Goal: Task Accomplishment & Management: Complete application form

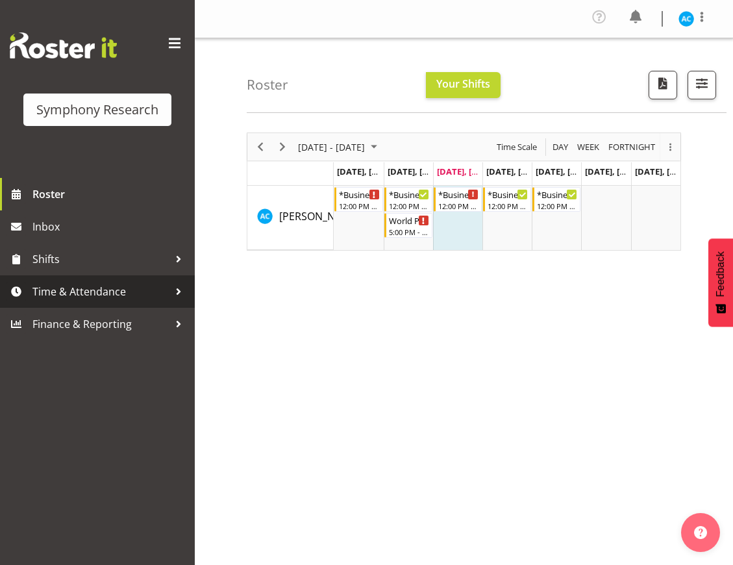
click at [115, 293] on span "Time & Attendance" at bounding box center [100, 291] width 136 height 19
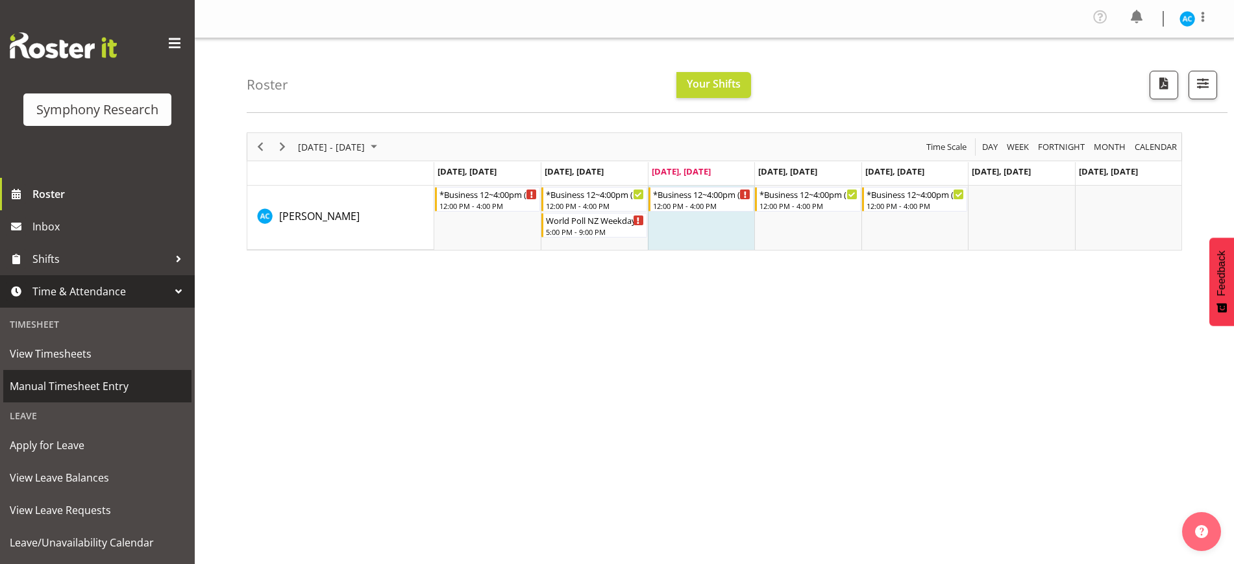
click at [101, 380] on span "Manual Timesheet Entry" at bounding box center [97, 386] width 175 height 19
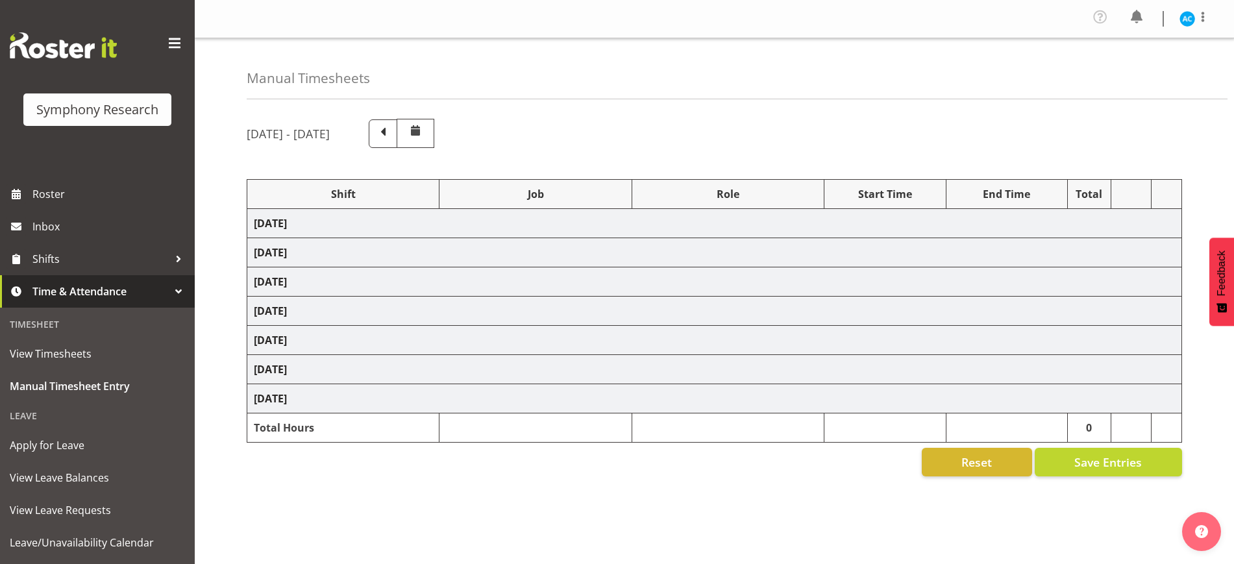
select select "26078"
select select "10499"
select select "47"
select select "26078"
select select "10499"
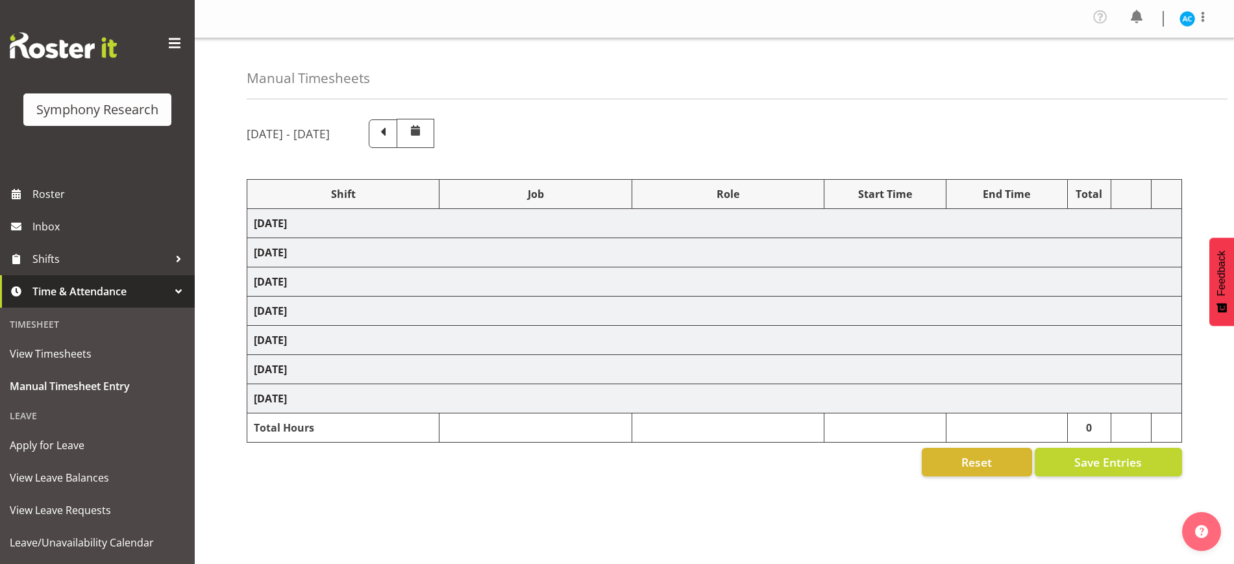
select select "47"
select select "26078"
select select "10499"
select select "47"
select select "26078"
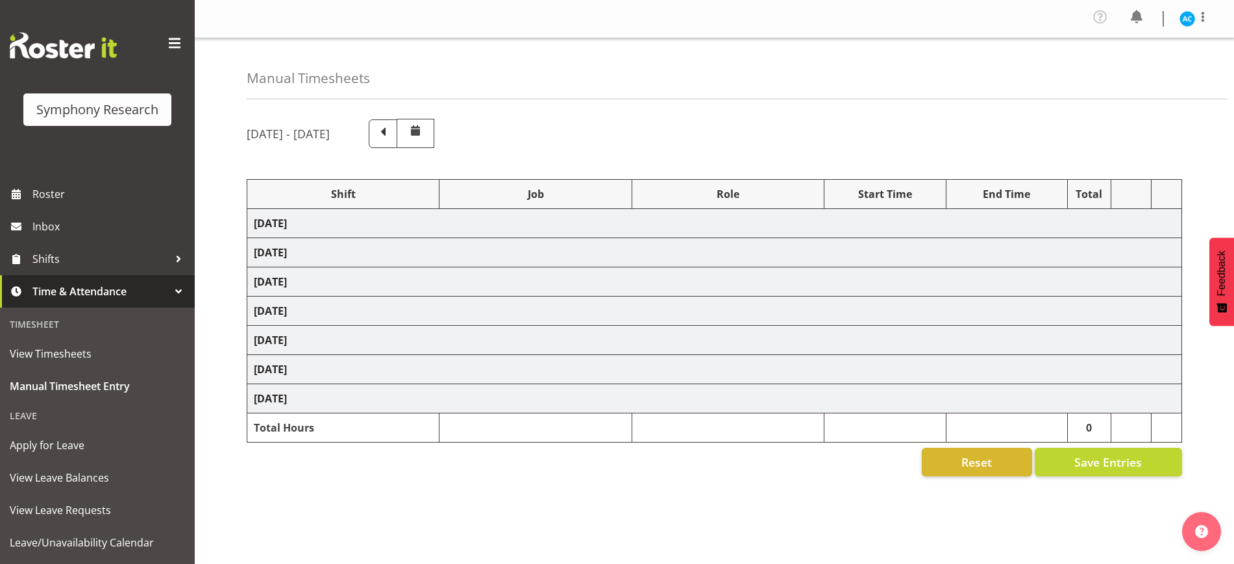
select select "10499"
select select "47"
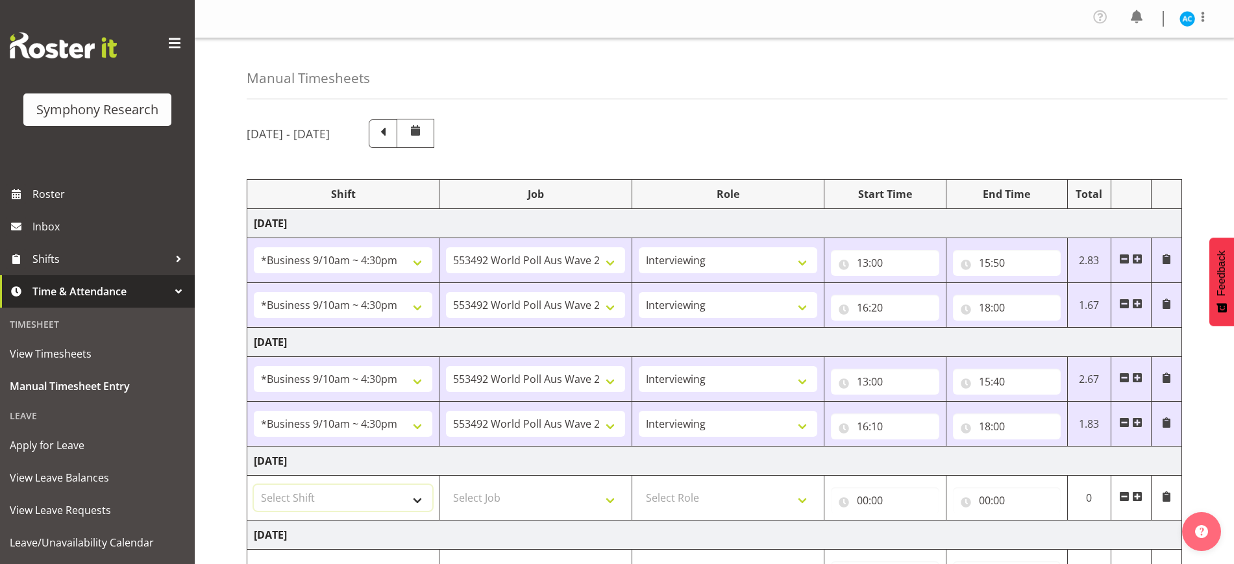
click at [349, 500] on select "Select Shift !!Weekend Residential (Roster IT Shift Label) *Business 9/10am ~ 4…" at bounding box center [343, 498] width 179 height 26
select select "26078"
click at [254, 485] on select "Select Shift !!Weekend Residential (Roster IT Shift Label) *Business 9/10am ~ 4…" at bounding box center [343, 498] width 179 height 26
click at [514, 493] on select "Select Job 550060 IF Admin 553492 World Poll Aus Wave 2 Main 2025 553493 World …" at bounding box center [535, 498] width 179 height 26
select select "10499"
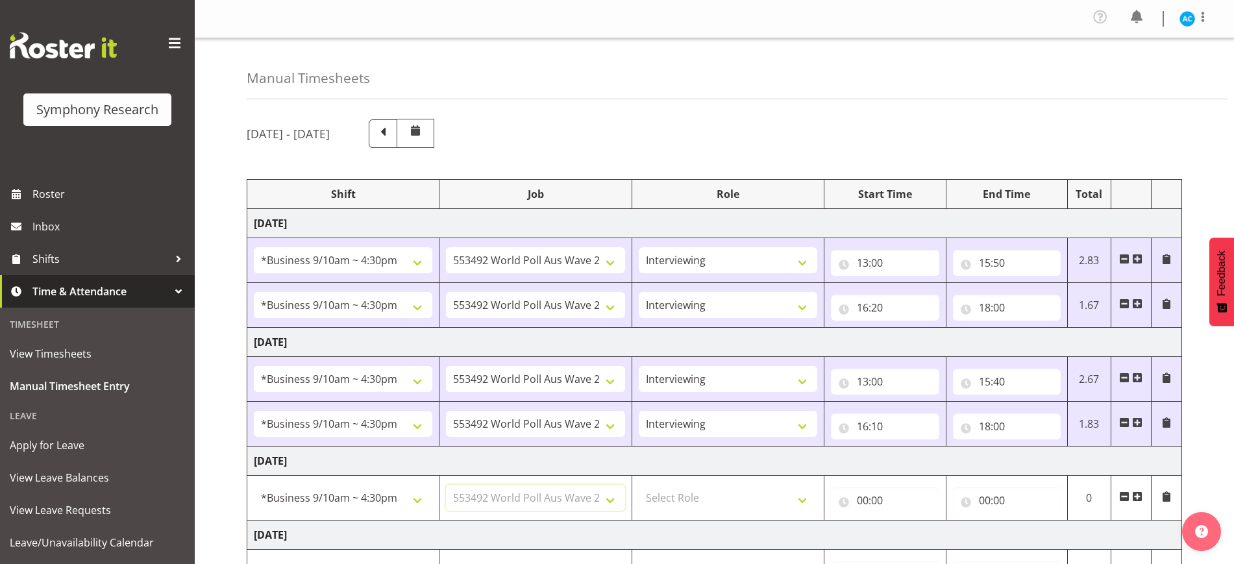
click at [446, 485] on select "Select Job 550060 IF Admin 553492 World Poll Aus Wave 2 Main 2025 553493 World …" at bounding box center [535, 498] width 179 height 26
click at [697, 497] on select "Select Role Briefing Interviewing" at bounding box center [728, 498] width 179 height 26
select select "47"
click at [639, 485] on select "Select Role Briefing Interviewing" at bounding box center [728, 498] width 179 height 26
click at [850, 501] on input "00:00" at bounding box center [885, 501] width 108 height 26
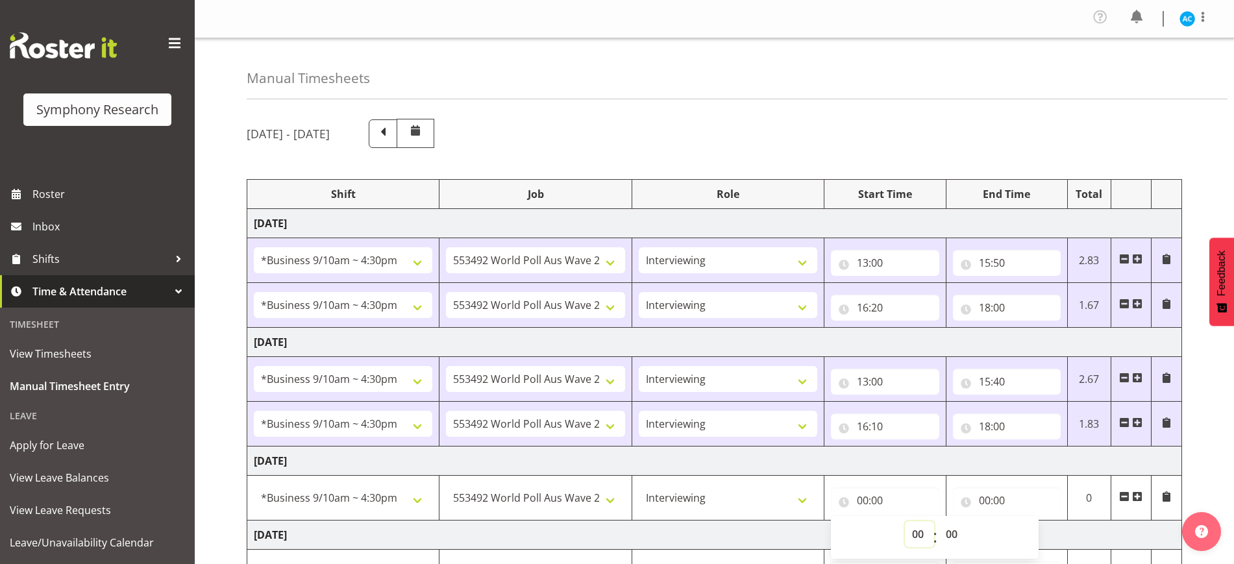
click at [924, 542] on select "00 01 02 03 04 05 06 07 08 09 10 11 12 13 14 15 16 17 18 19 20 21 22 23" at bounding box center [919, 534] width 29 height 26
select select "13"
click at [905, 521] on select "00 01 02 03 04 05 06 07 08 09 10 11 12 13 14 15 16 17 18 19 20 21 22 23" at bounding box center [919, 534] width 29 height 26
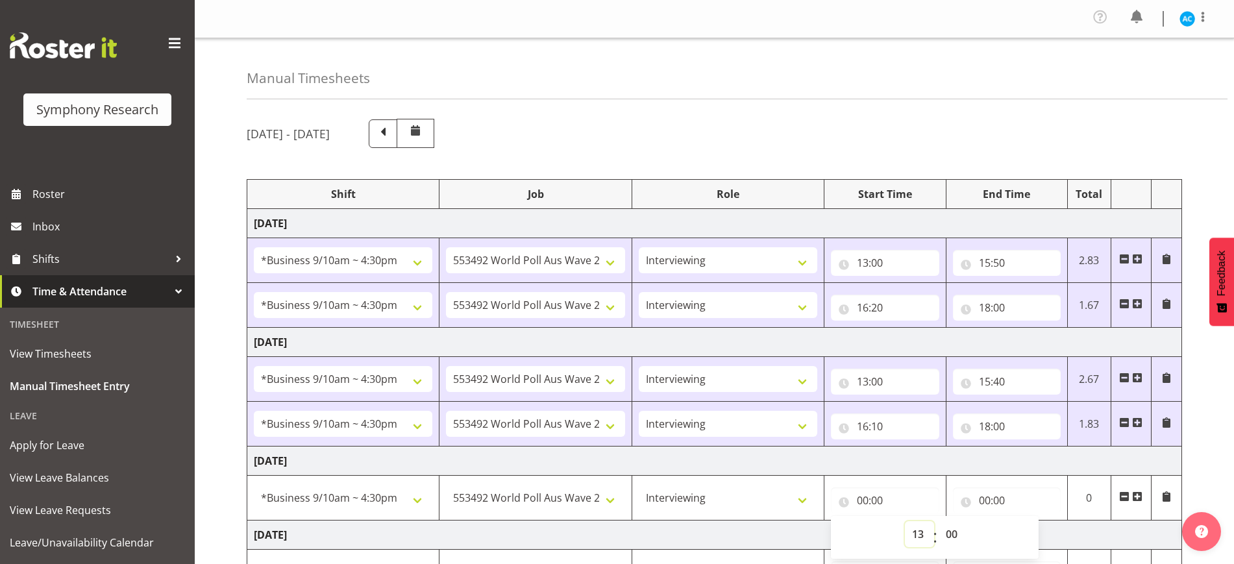
type input "13:00"
click at [991, 499] on input "00:00" at bounding box center [1007, 501] width 108 height 26
click at [1038, 540] on select "00 01 02 03 04 05 06 07 08 09 10 11 12 13 14 15 16 17 18 19 20 21 22 23" at bounding box center [1041, 534] width 29 height 26
select select "16"
click at [1027, 521] on select "00 01 02 03 04 05 06 07 08 09 10 11 12 13 14 15 16 17 18 19 20 21 22 23" at bounding box center [1041, 534] width 29 height 26
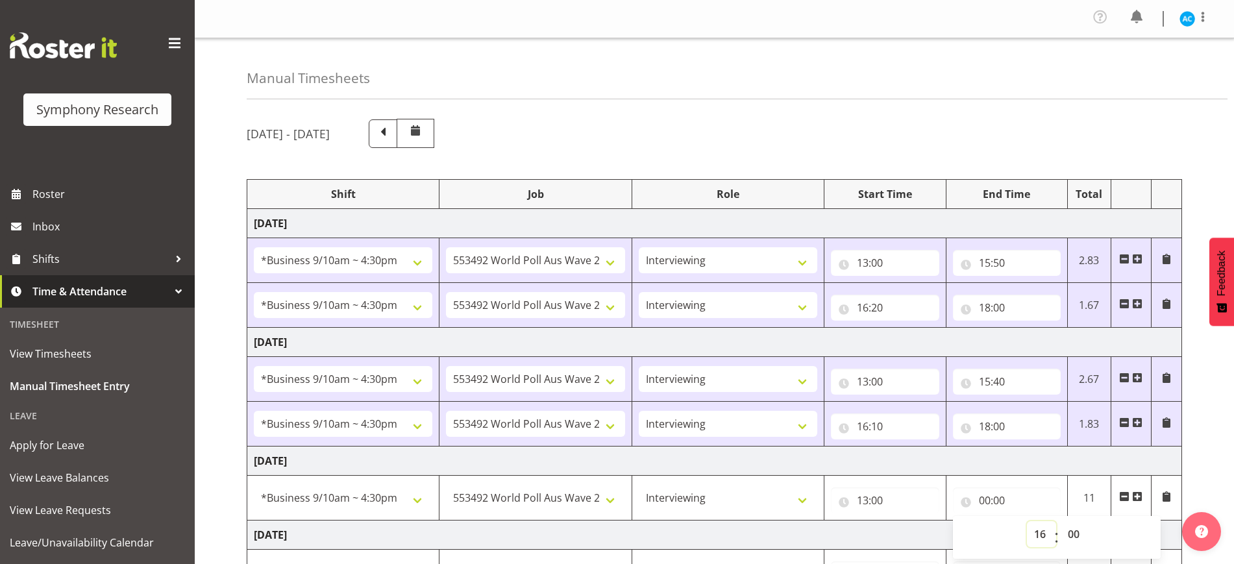
type input "16:00"
select select "30"
type input "16:30"
click at [1218, 421] on div "September 8th - September 14th 2025 Shift Job Role Start Time End Time Total Mo…" at bounding box center [741, 499] width 988 height 780
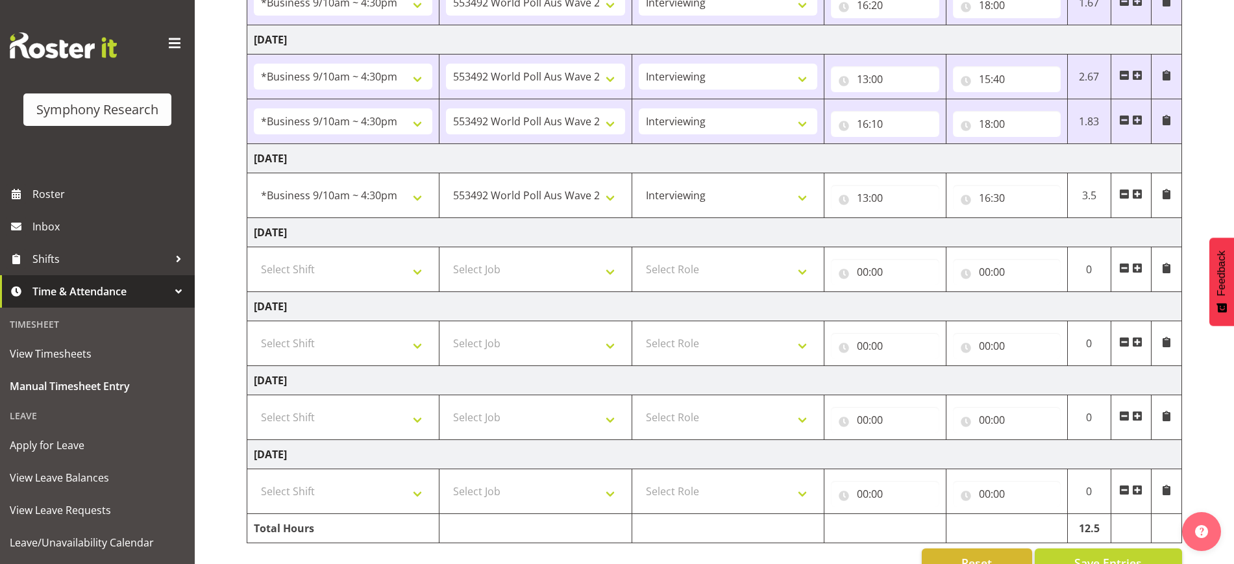
scroll to position [338, 0]
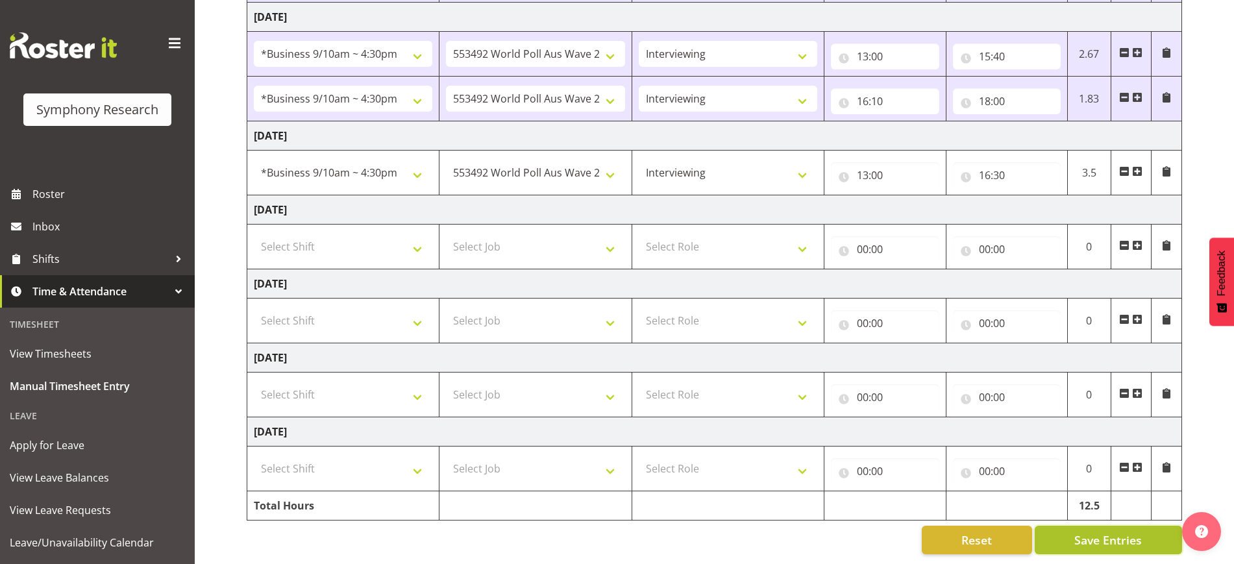
click at [1147, 526] on button "Save Entries" at bounding box center [1108, 540] width 147 height 29
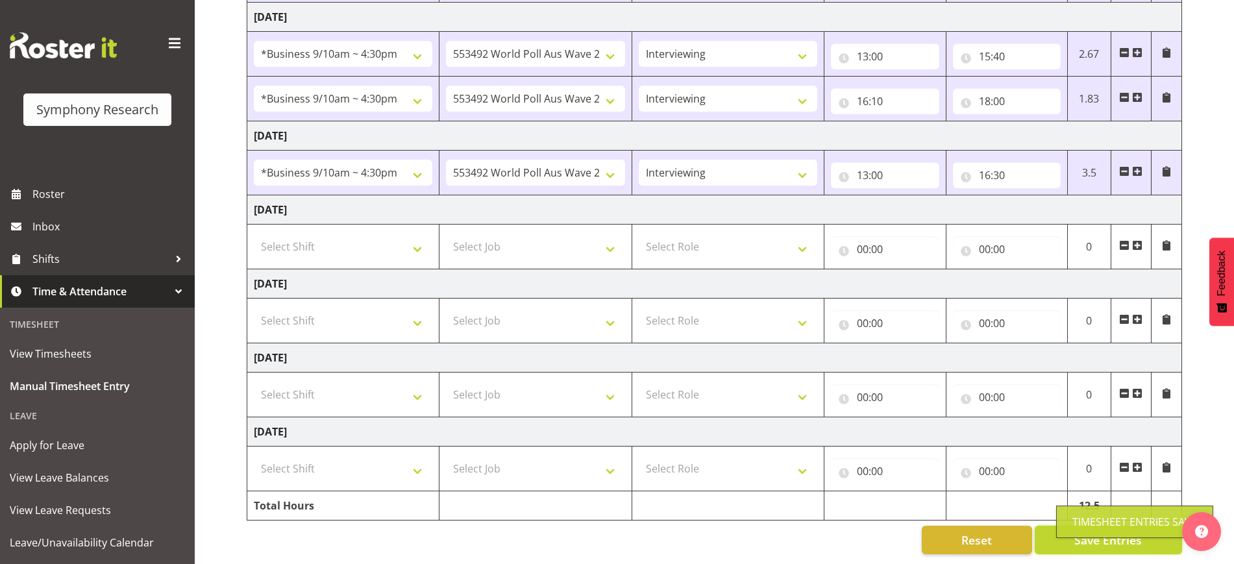
scroll to position [0, 0]
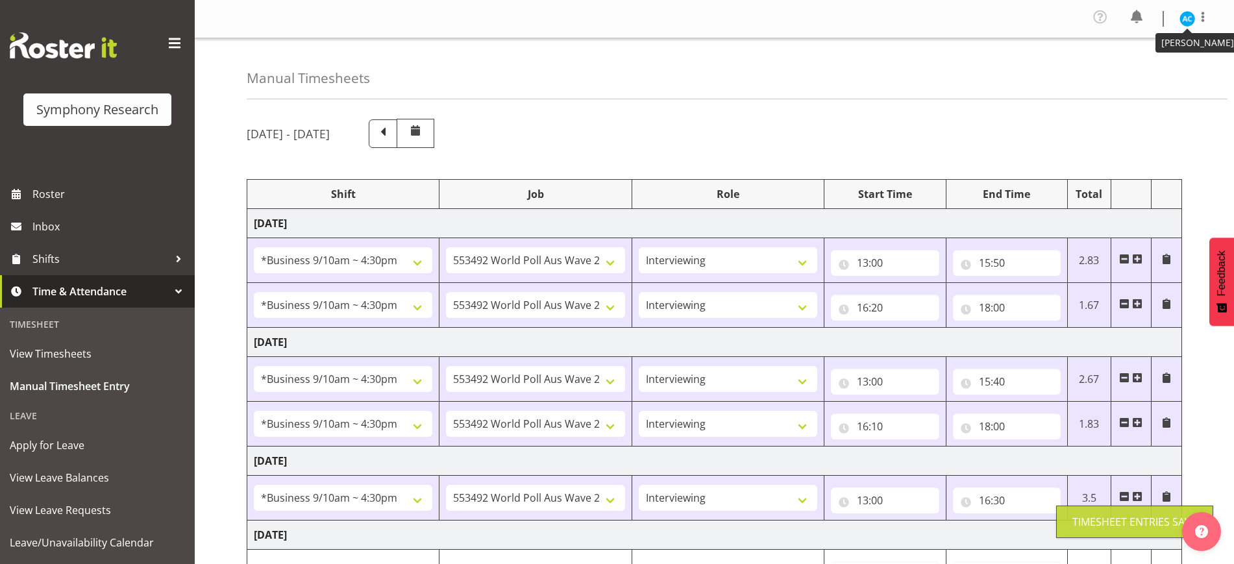
click at [1192, 18] on img at bounding box center [1188, 19] width 16 height 16
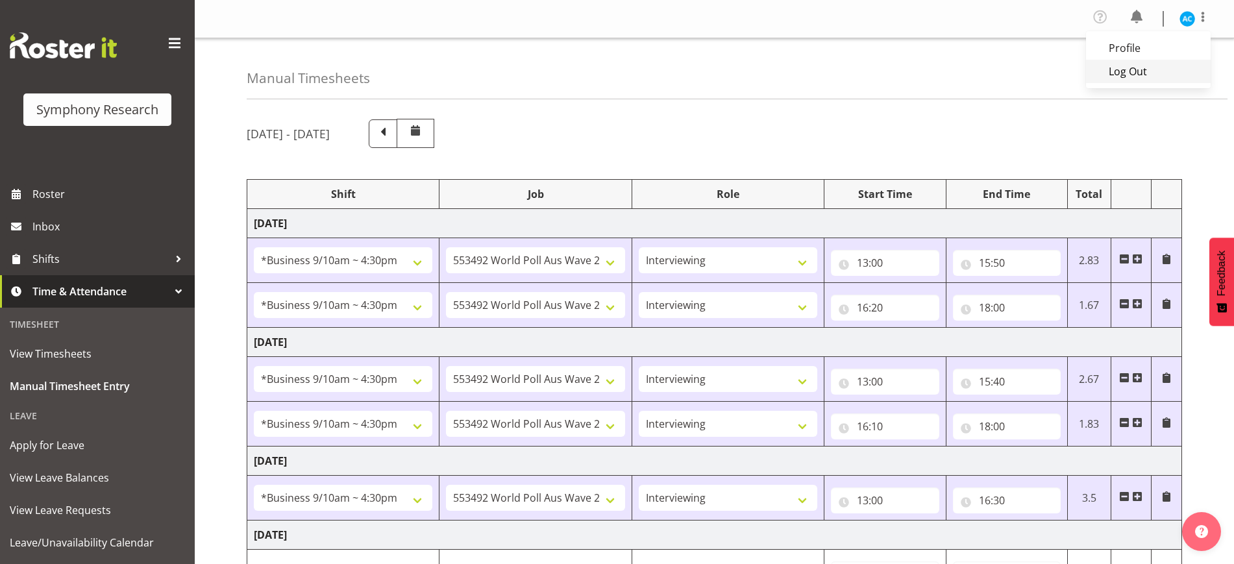
click at [1132, 73] on link "Log Out" at bounding box center [1148, 71] width 125 height 23
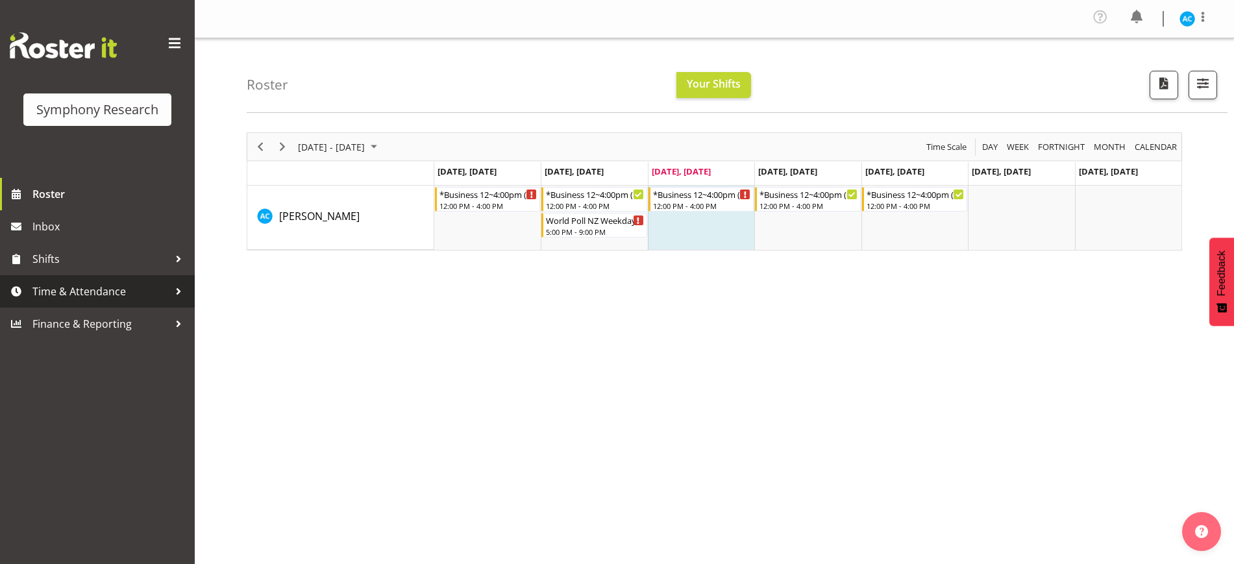
click at [112, 305] on link "Time & Attendance" at bounding box center [97, 291] width 195 height 32
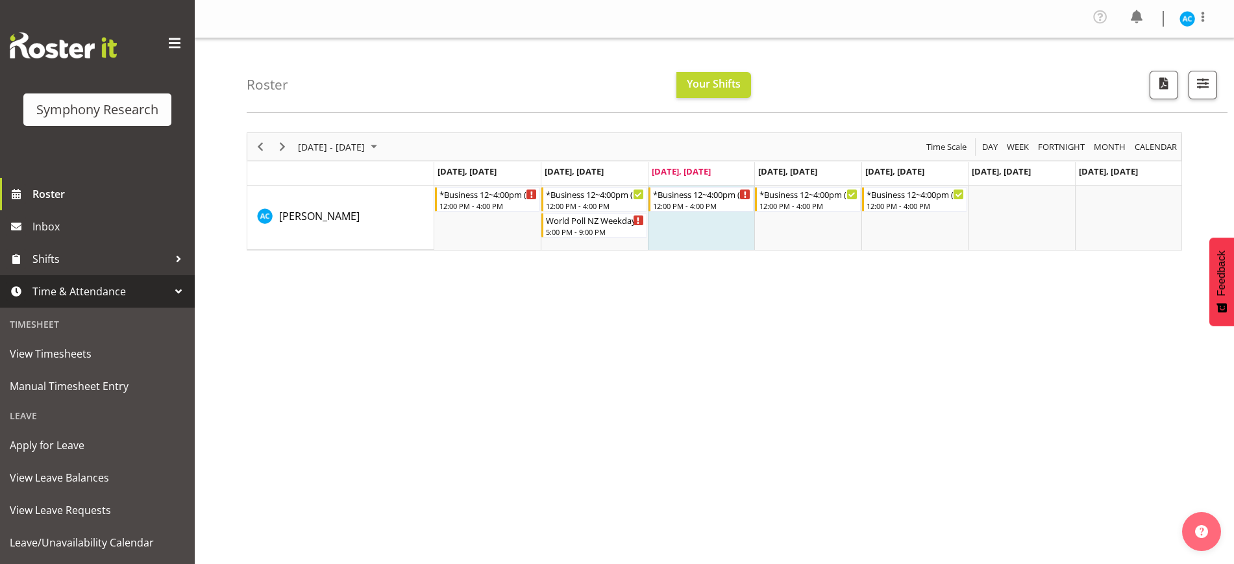
scroll to position [122, 0]
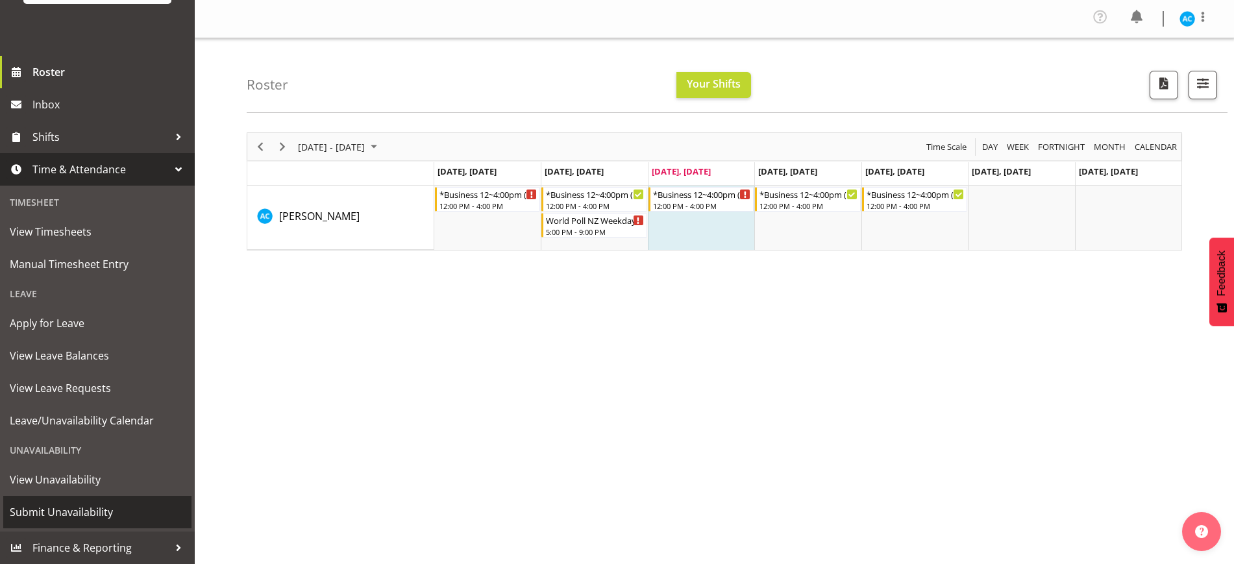
click at [122, 506] on span "Submit Unavailability" at bounding box center [97, 512] width 175 height 19
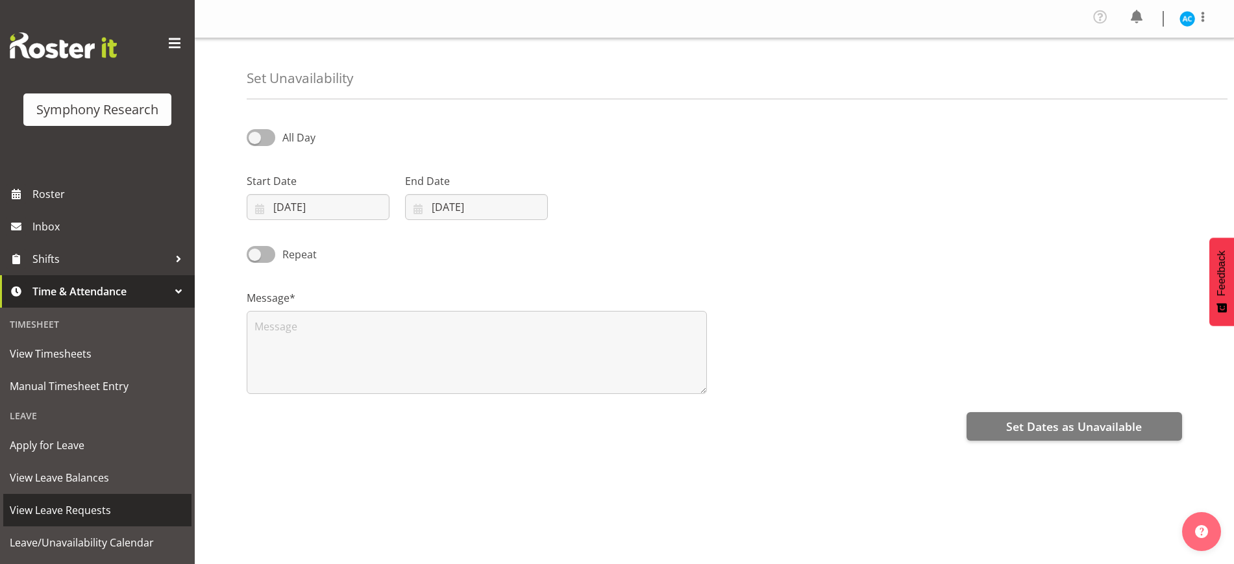
select select "8"
select select "2025"
click at [297, 206] on input "[DATE]" at bounding box center [318, 207] width 143 height 26
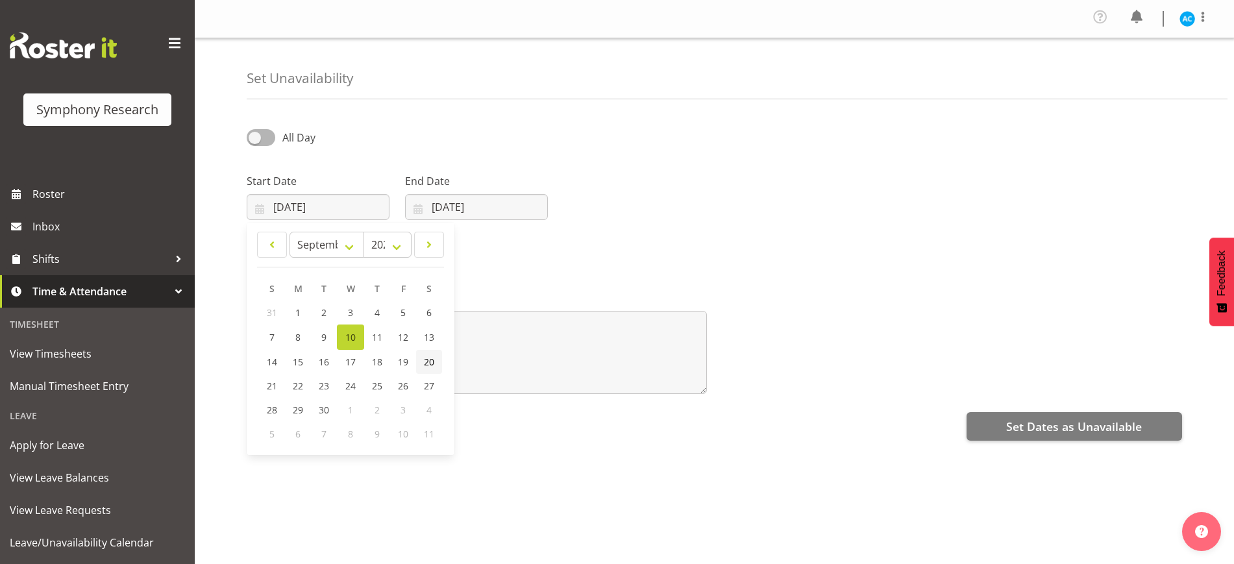
click at [430, 360] on span "20" at bounding box center [429, 362] width 10 height 12
type input "20/09/2025"
click at [456, 207] on input "10/09/2025" at bounding box center [476, 207] width 143 height 26
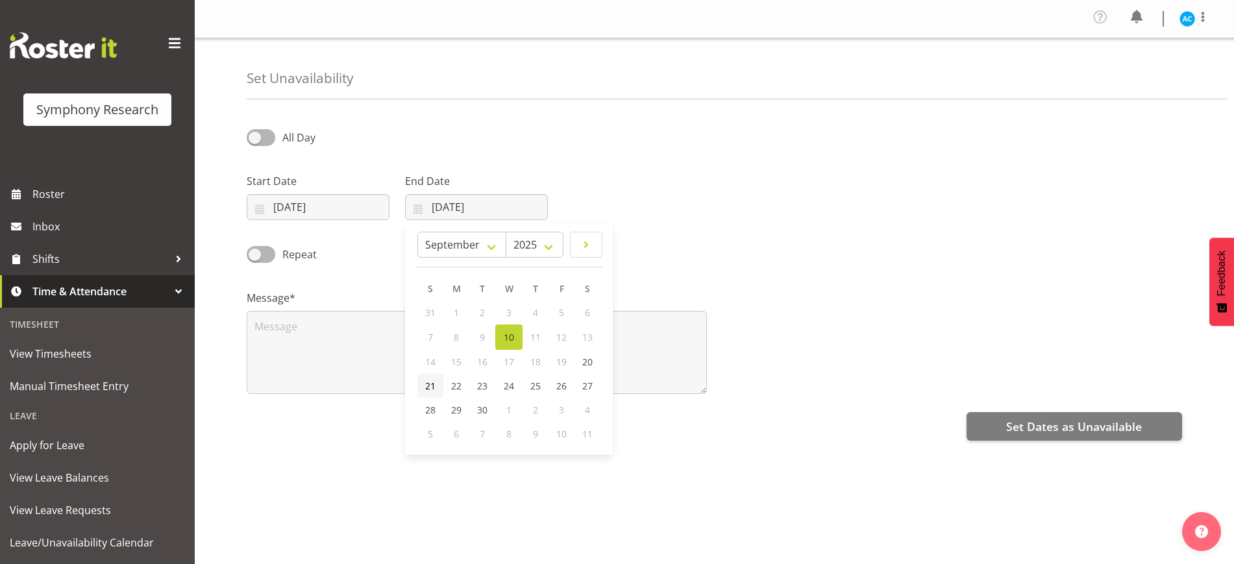
click at [433, 384] on span "21" at bounding box center [430, 386] width 10 height 12
type input "21/09/2025"
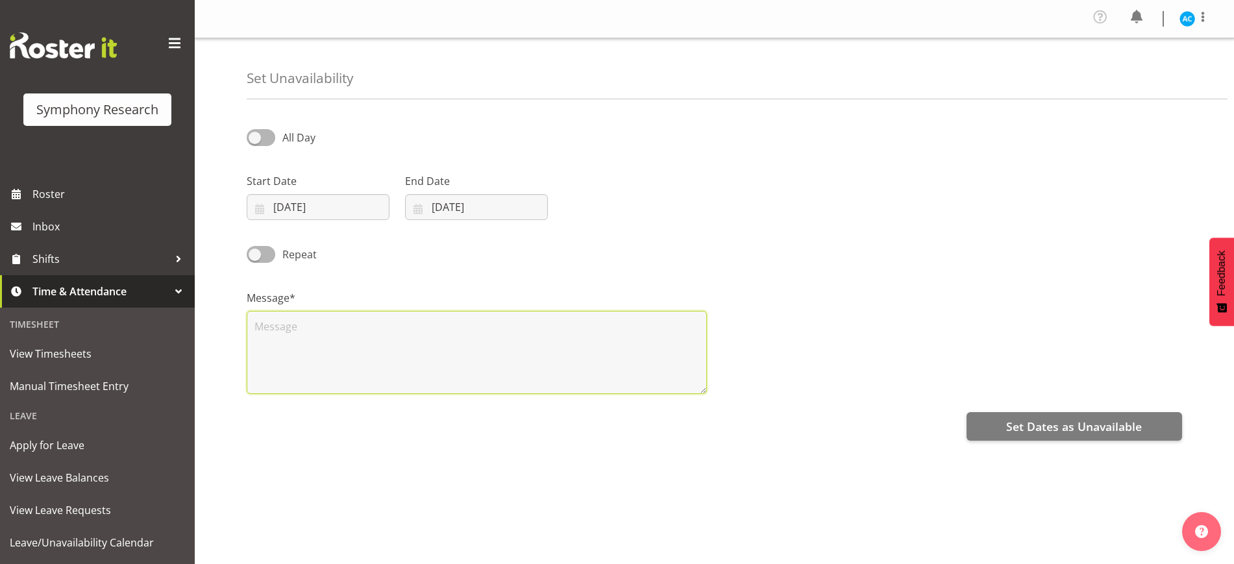
click at [433, 384] on textarea at bounding box center [477, 352] width 460 height 83
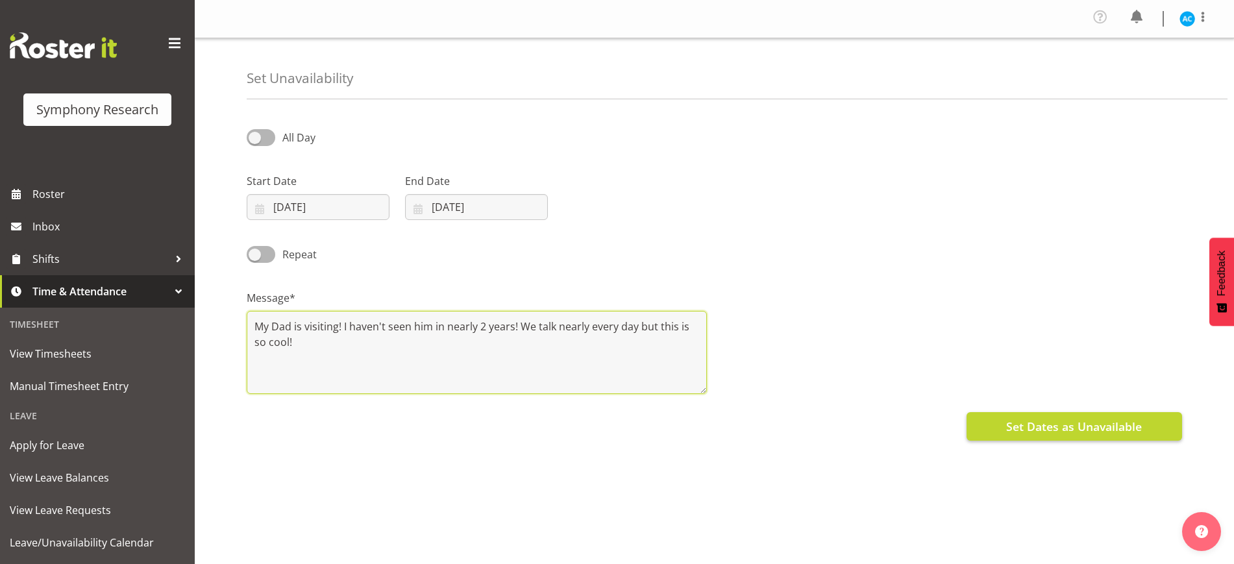
type textarea "My Dad is visiting! I haven't seen him in nearly 2 years! We talk nearly every …"
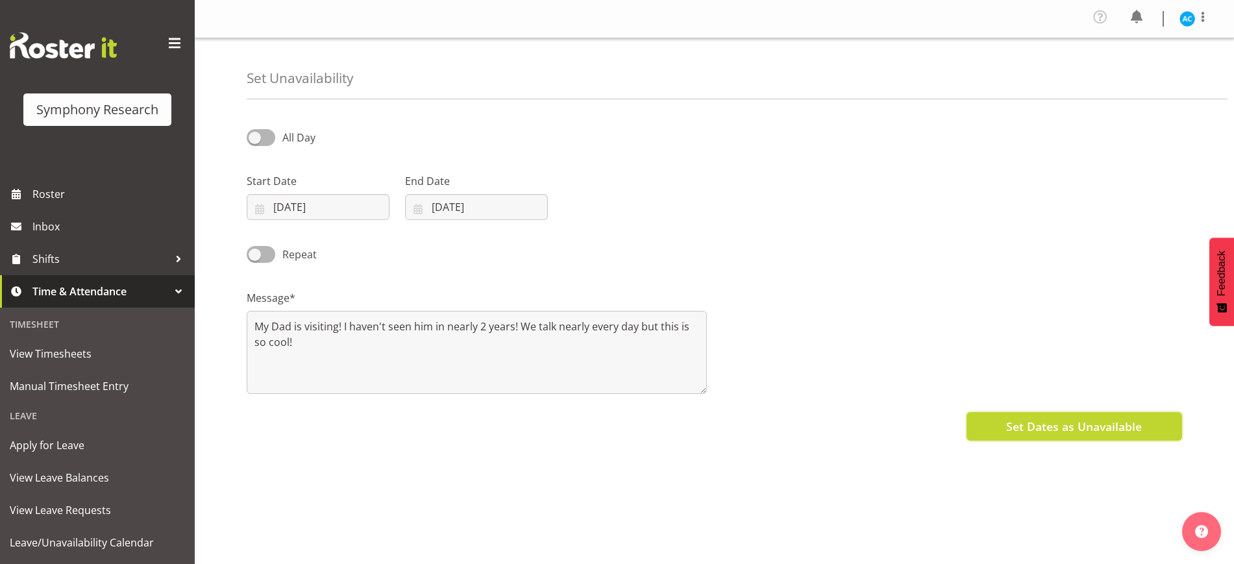
click at [1004, 430] on button "Set Dates as Unavailable" at bounding box center [1075, 426] width 216 height 29
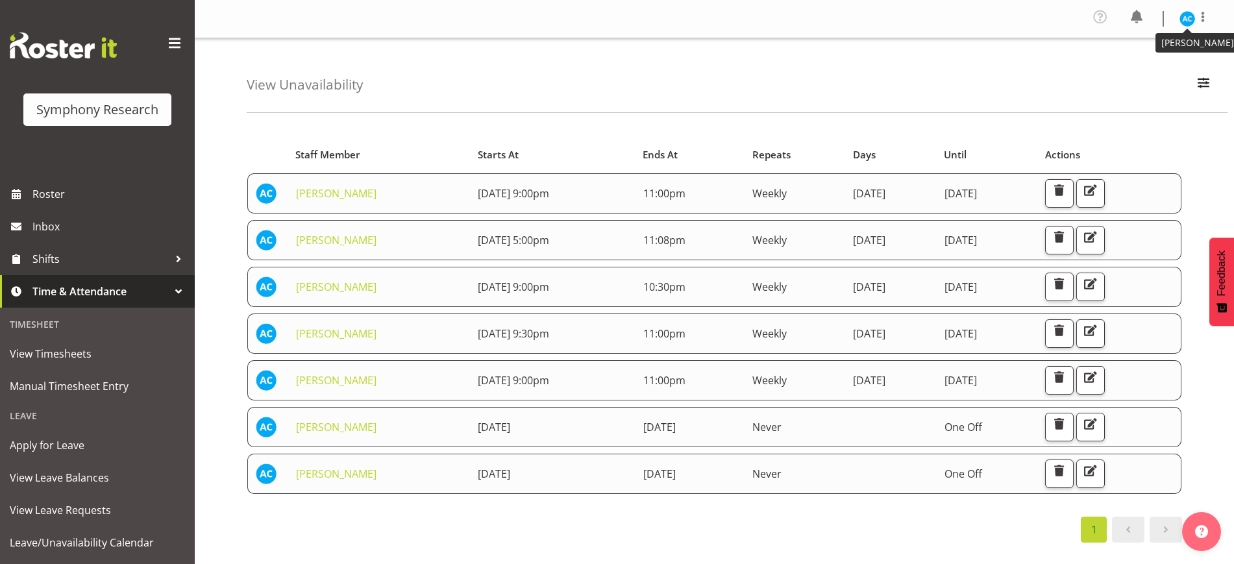
click at [1191, 18] on img at bounding box center [1188, 19] width 16 height 16
click at [1162, 64] on link "Log Out" at bounding box center [1148, 71] width 125 height 23
